Goal: Book appointment/travel/reservation

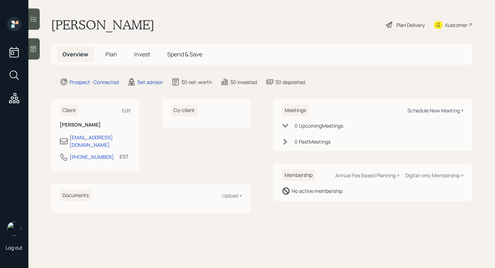
click at [421, 110] on div "Schedule New Meeting +" at bounding box center [435, 110] width 56 height 7
select select "round-[PERSON_NAME]"
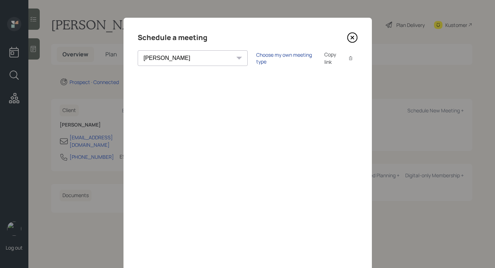
click at [256, 57] on div "Choose my own meeting type" at bounding box center [286, 57] width 60 height 13
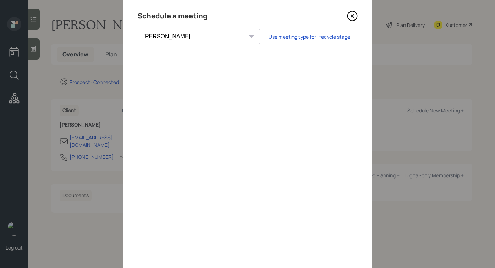
scroll to position [27, 0]
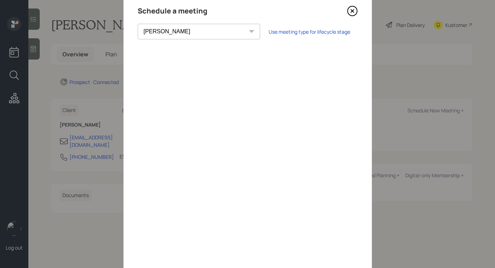
click at [354, 13] on icon at bounding box center [352, 11] width 11 height 11
